Goal: Task Accomplishment & Management: Use online tool/utility

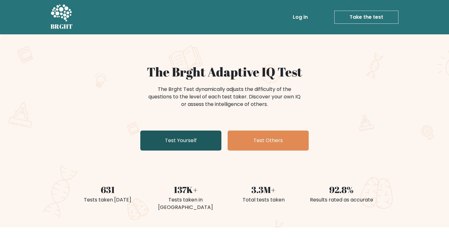
click at [217, 139] on link "Test Yourself" at bounding box center [180, 140] width 81 height 20
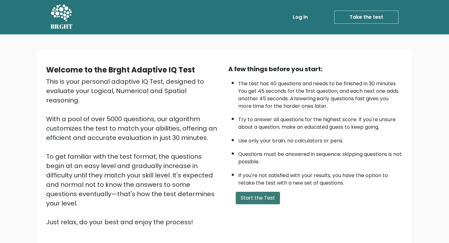
click at [249, 194] on button "Start the Test" at bounding box center [258, 197] width 44 height 12
